Goal: Information Seeking & Learning: Learn about a topic

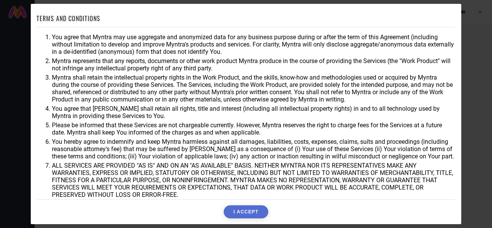
click at [239, 212] on button "I ACCEPT" at bounding box center [246, 211] width 44 height 13
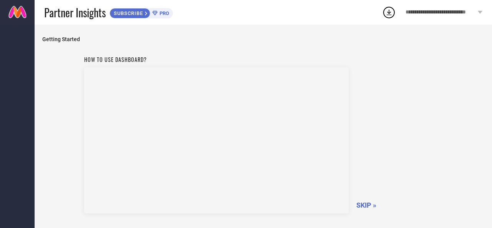
click at [365, 204] on span "SKIP »" at bounding box center [367, 205] width 20 height 8
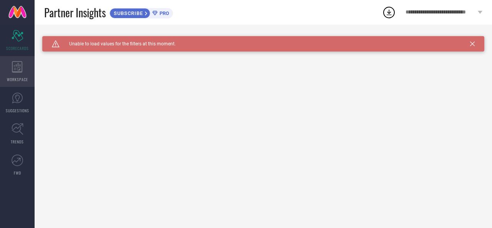
click at [22, 73] on div "WORKSPACE" at bounding box center [17, 71] width 35 height 31
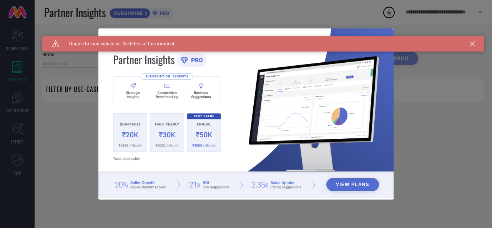
type input "1 STOP FASHION"
type input "All"
click at [48, 93] on div "View Plans" at bounding box center [246, 114] width 492 height 228
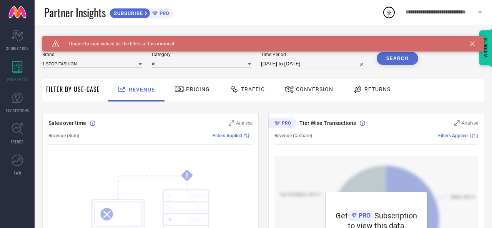
click at [473, 44] on icon at bounding box center [473, 44] width 5 height 5
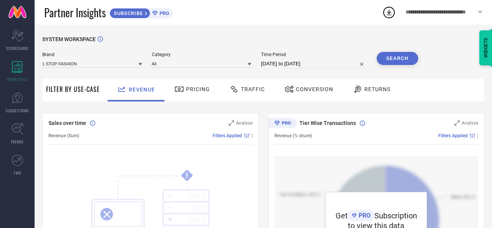
click at [314, 90] on span "Conversion" at bounding box center [314, 89] width 37 height 6
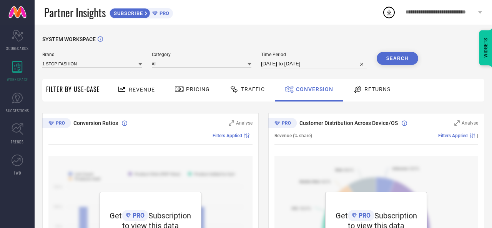
click at [247, 97] on div "Traffic" at bounding box center [247, 90] width 55 height 23
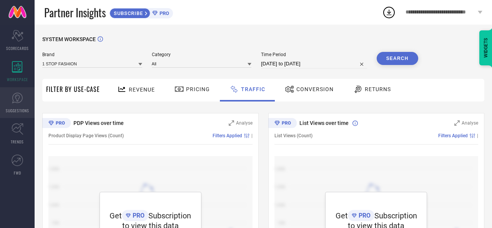
click at [15, 102] on icon at bounding box center [17, 98] width 11 height 11
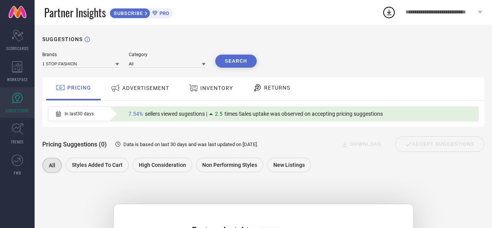
click at [138, 90] on span "ADVERTISEMENT" at bounding box center [145, 88] width 47 height 6
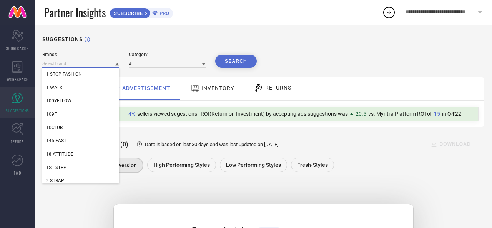
click at [86, 67] on input at bounding box center [80, 64] width 77 height 8
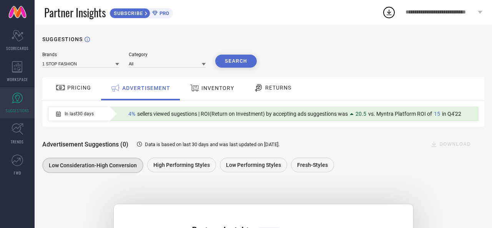
click at [95, 60] on div "1 STOP FASHION" at bounding box center [80, 63] width 77 height 8
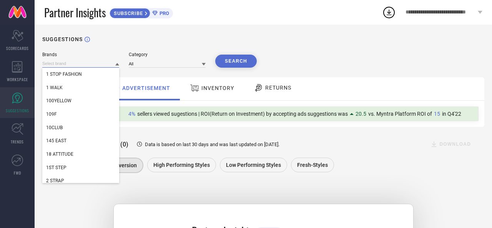
click at [96, 63] on input at bounding box center [80, 64] width 77 height 8
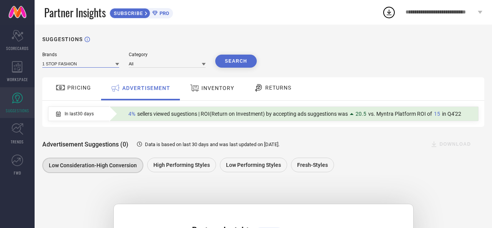
click at [96, 63] on input at bounding box center [80, 64] width 77 height 8
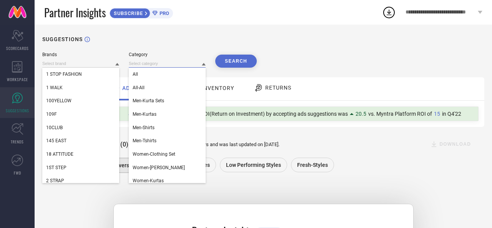
click at [143, 65] on input at bounding box center [167, 64] width 77 height 8
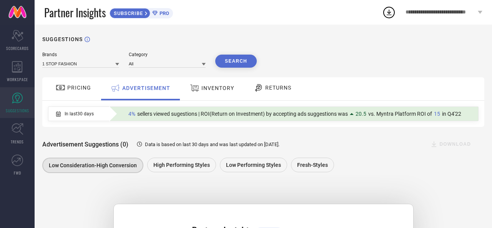
click at [231, 60] on button "Search" at bounding box center [236, 61] width 42 height 13
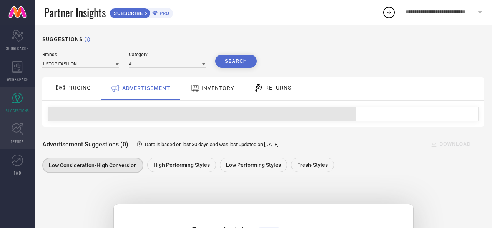
click at [13, 138] on link "TRENDS" at bounding box center [17, 133] width 35 height 31
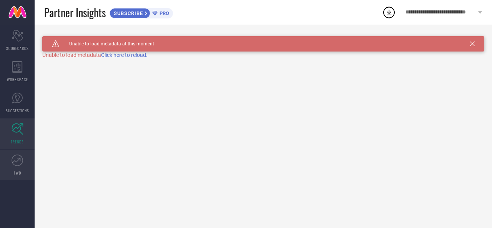
click at [18, 163] on icon at bounding box center [18, 161] width 12 height 12
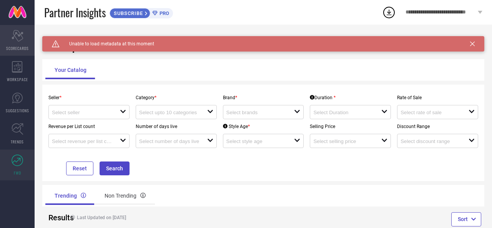
click at [17, 43] on div "Scorecard SCORECARDS" at bounding box center [17, 40] width 35 height 31
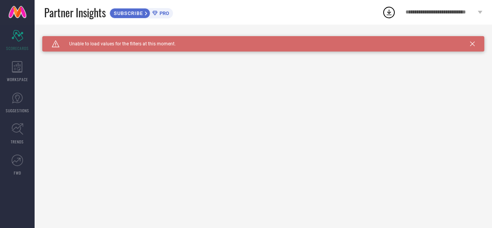
click at [476, 43] on div "Caution Created with Sketch. Unable to load values for the filters at this mome…" at bounding box center [263, 43] width 442 height 15
click at [473, 43] on icon at bounding box center [473, 44] width 5 height 5
